Goal: Transaction & Acquisition: Purchase product/service

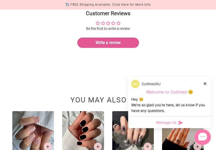
scroll to position [693, 0]
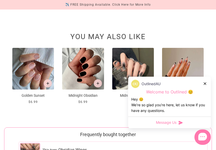
click at [205, 84] on icon at bounding box center [205, 83] width 3 height 3
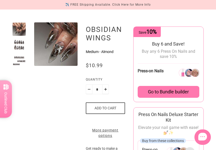
scroll to position [0, 0]
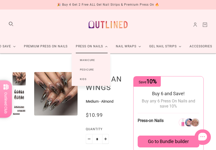
click at [91, 60] on link "Manicure" at bounding box center [88, 60] width 32 height 10
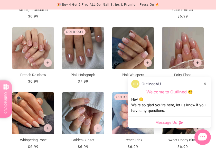
scroll to position [249, 0]
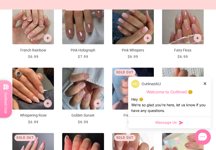
click at [209, 83] on div "OutlinedAU Welcome to Outlined 😊 Hey 😊 We‘re so glad you’re here, let us know i…" at bounding box center [169, 97] width 83 height 40
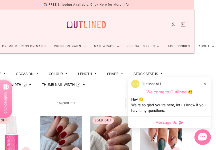
scroll to position [0, 0]
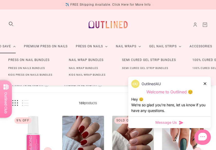
click at [29, 68] on link "Press On Nails Bundles" at bounding box center [26, 68] width 53 height 7
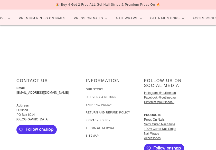
scroll to position [28, 0]
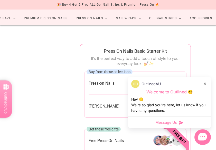
click at [205, 83] on icon at bounding box center [205, 83] width 3 height 3
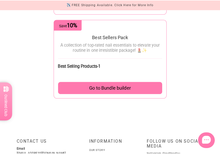
scroll to position [486, 0]
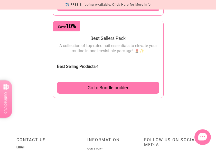
click at [144, 88] on div "Go to Bundle builder" at bounding box center [108, 88] width 102 height 12
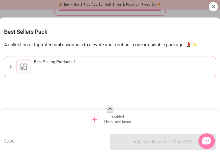
click at [127, 53] on div "Best Sellers Pack A collection of top-rated nail essentials to elevate your rou…" at bounding box center [110, 67] width 212 height 91
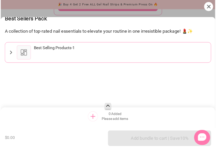
scroll to position [24, 0]
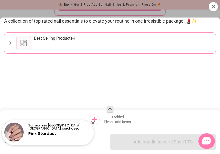
click at [211, 6] on div at bounding box center [213, 6] width 9 height 9
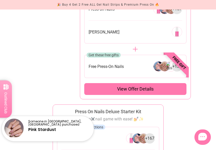
scroll to position [0, 0]
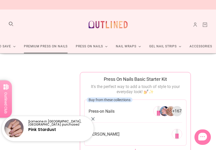
click at [63, 45] on link "Premium Press On Nails" at bounding box center [46, 47] width 52 height 14
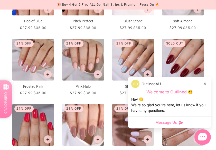
scroll to position [263, 0]
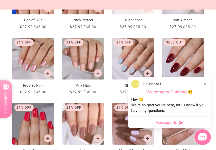
click at [207, 83] on div "OutlinedAU" at bounding box center [170, 84] width 77 height 8
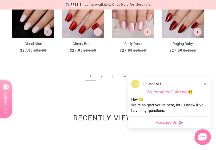
scroll to position [435, 0]
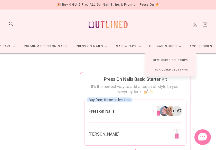
scroll to position [2, 19]
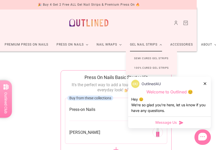
click at [153, 57] on link "Semi Cured Gel Strips" at bounding box center [151, 59] width 51 height 10
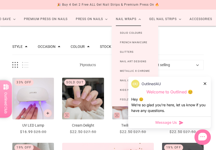
scroll to position [28, 0]
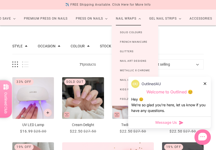
click at [133, 33] on link "Solid Colours" at bounding box center [131, 33] width 39 height 10
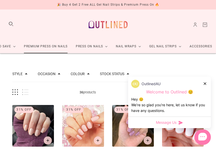
click at [61, 47] on link "Premium Press On Nails" at bounding box center [46, 47] width 52 height 14
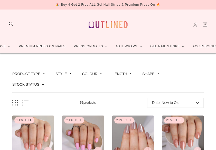
click at [64, 72] on div "Style" at bounding box center [64, 74] width 16 height 4
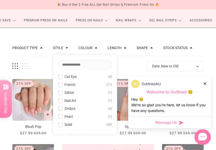
scroll to position [39, 0]
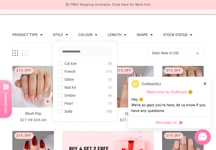
click at [34, 37] on button "Product type" at bounding box center [24, 35] width 25 height 4
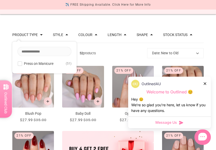
click at [93, 33] on div "Colour" at bounding box center [88, 35] width 19 height 4
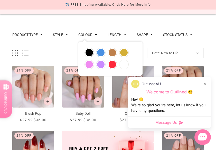
click at [114, 37] on div "Length" at bounding box center [117, 34] width 19 height 5
click at [116, 34] on button "Length" at bounding box center [115, 35] width 14 height 4
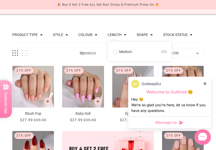
click at [140, 35] on button "Shape" at bounding box center [142, 35] width 11 height 4
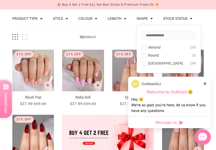
scroll to position [56, 0]
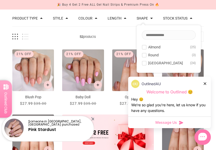
click at [149, 46] on span "Almond" at bounding box center [155, 47] width 12 height 4
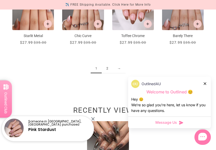
click at [108, 68] on link "2" at bounding box center [107, 69] width 11 height 10
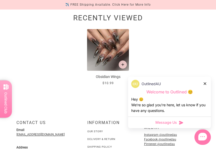
scroll to position [237, 0]
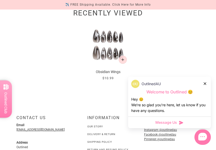
click at [107, 37] on img at bounding box center [108, 45] width 42 height 42
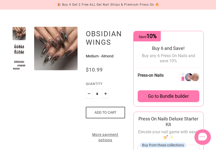
click at [19, 47] on div at bounding box center [19, 49] width 14 height 14
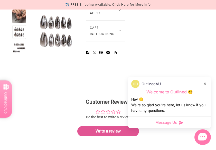
click at [18, 32] on div at bounding box center [19, 32] width 14 height 14
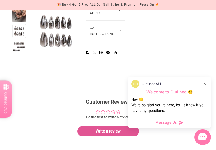
click at [18, 16] on div at bounding box center [19, 15] width 14 height 14
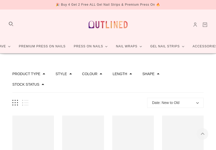
scroll to position [56, 0]
